Goal: Task Accomplishment & Management: Use online tool/utility

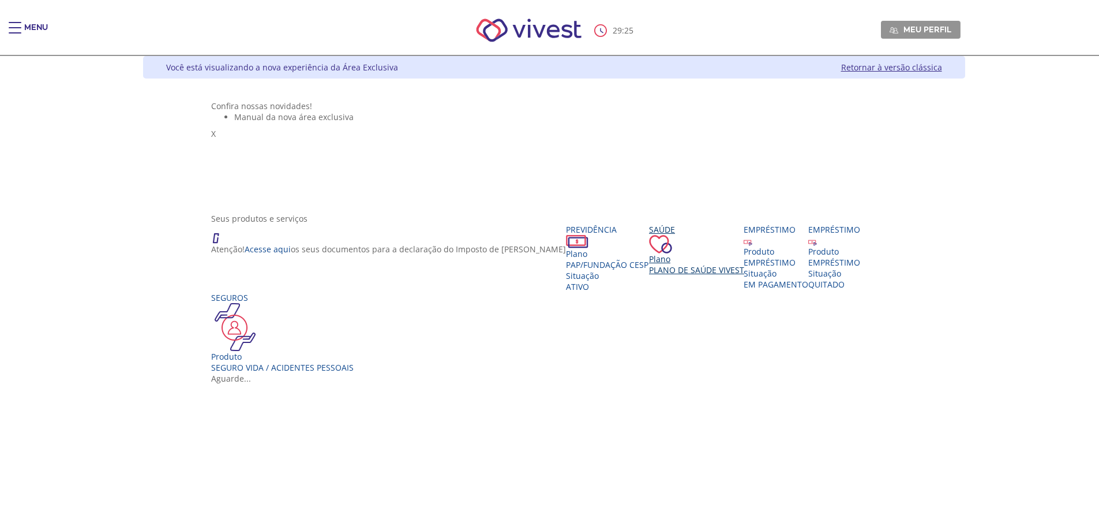
click at [649, 275] on span "Plano de Saúde VIVEST" at bounding box center [696, 269] width 95 height 11
click at [648, 275] on span "Plano de Saúde VIVEST" at bounding box center [695, 269] width 95 height 11
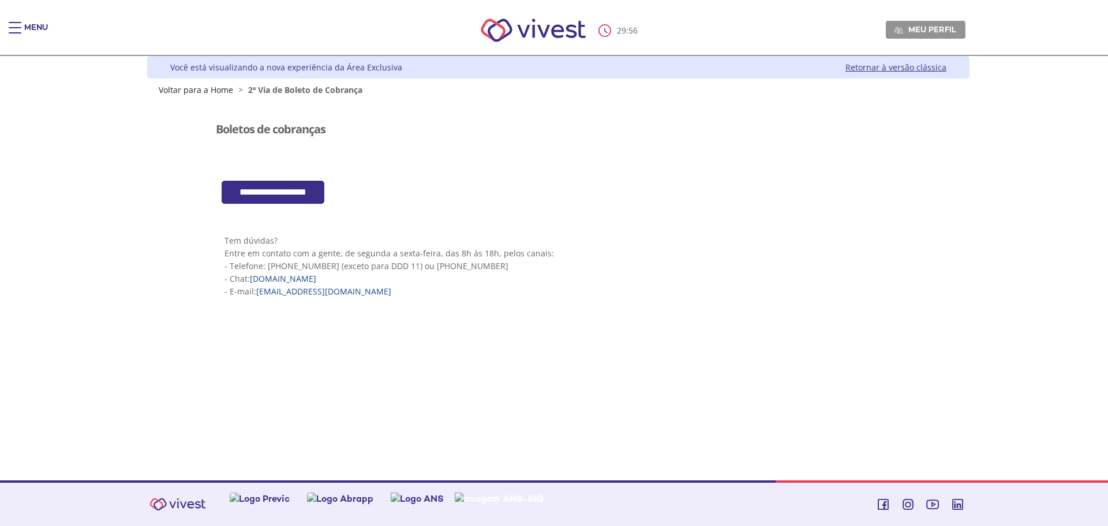
click at [281, 194] on input "**********" at bounding box center [273, 193] width 103 height 24
